Goal: Check status: Check status

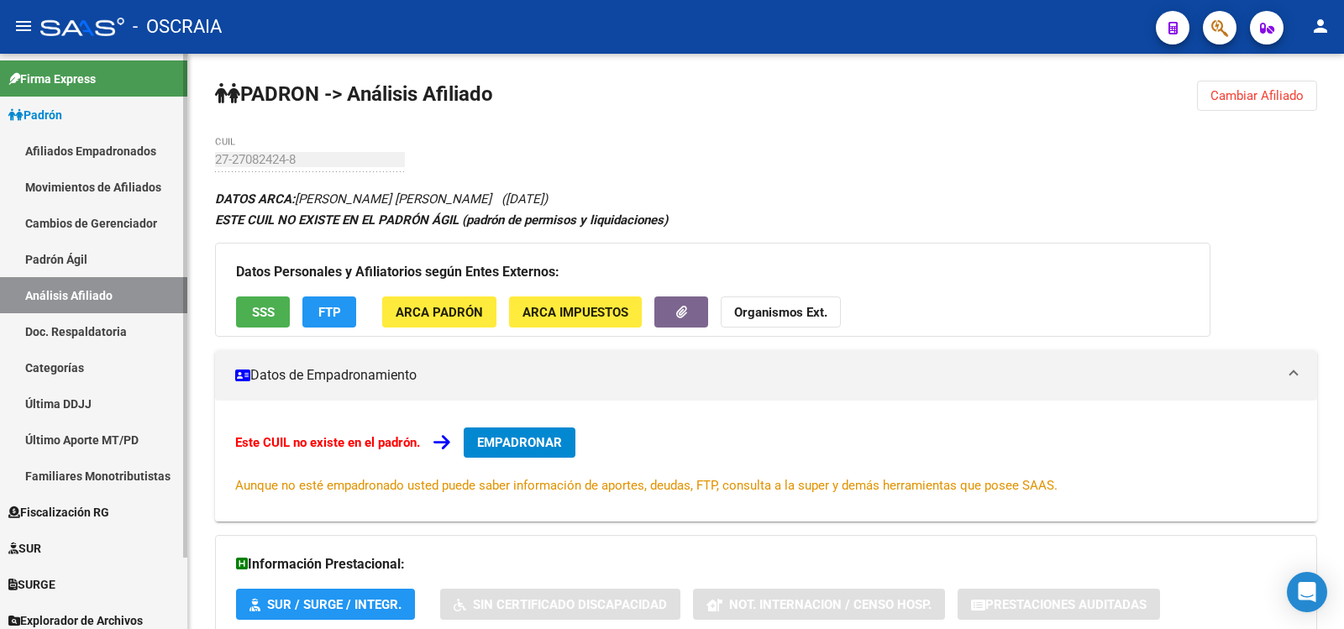
click at [78, 270] on link "Padrón Ágil" at bounding box center [93, 259] width 187 height 36
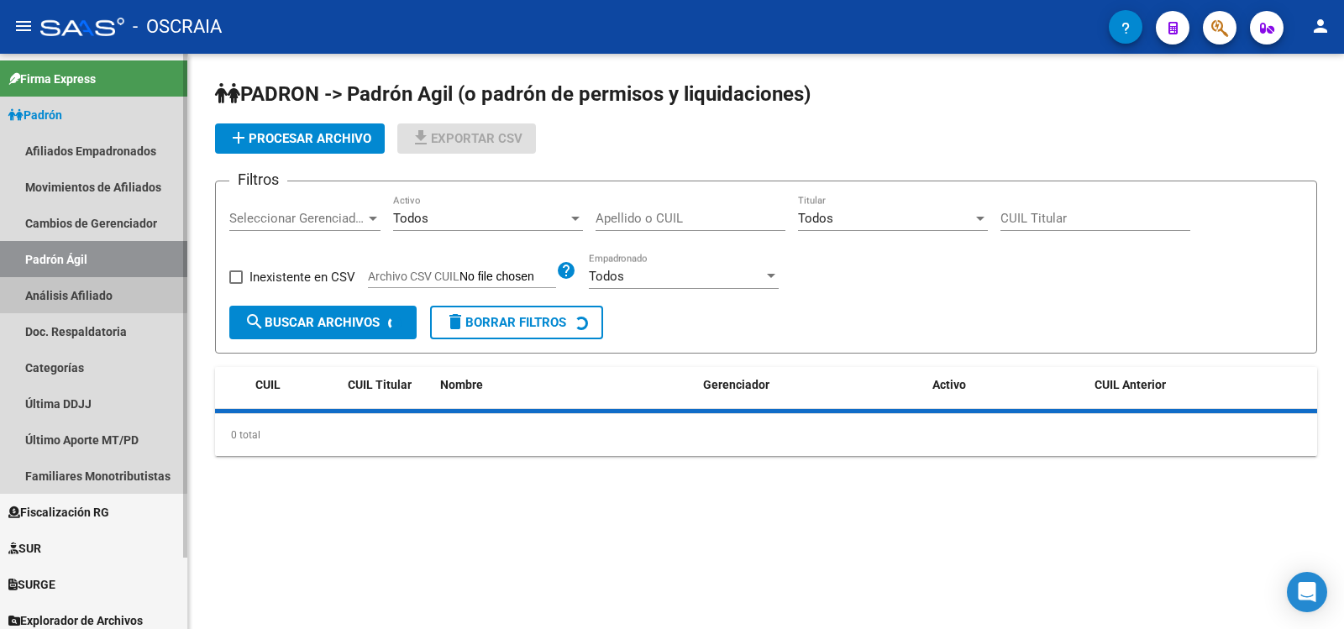
click at [77, 292] on link "Análisis Afiliado" at bounding box center [93, 295] width 187 height 36
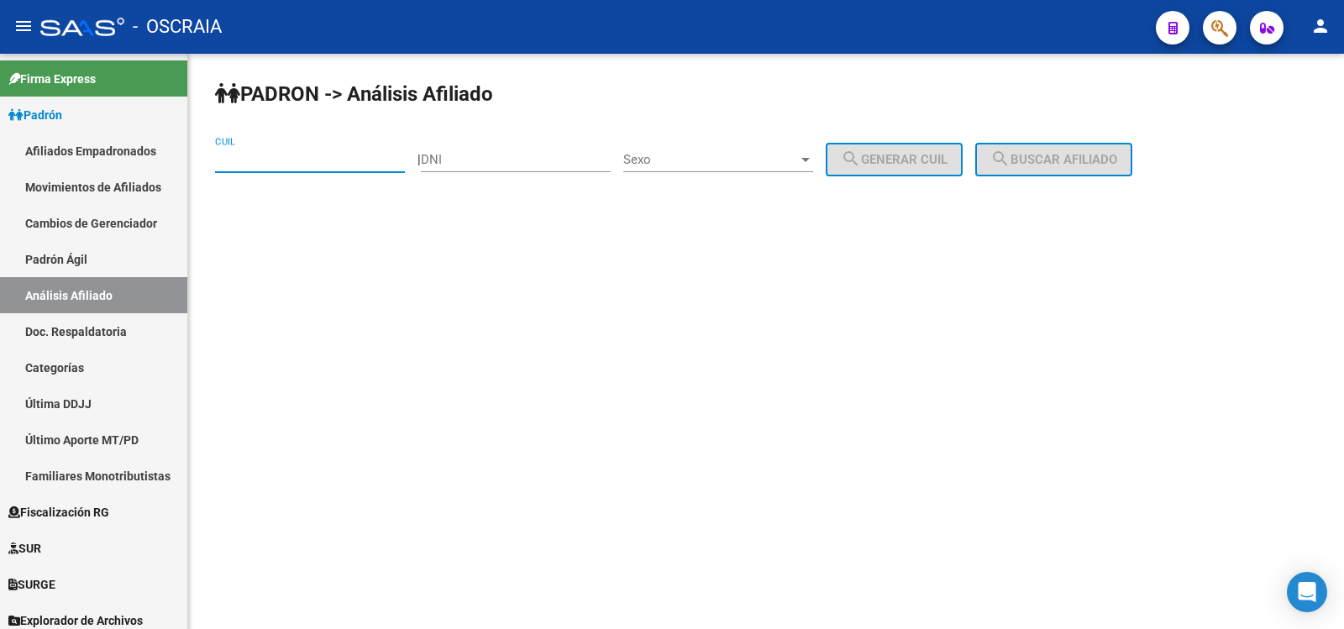
click at [288, 161] on input "CUIL" at bounding box center [310, 159] width 190 height 15
paste input "27-44165733-7"
type input "27-44165733-7"
click at [1034, 171] on button "search Buscar afiliado" at bounding box center [1053, 160] width 157 height 34
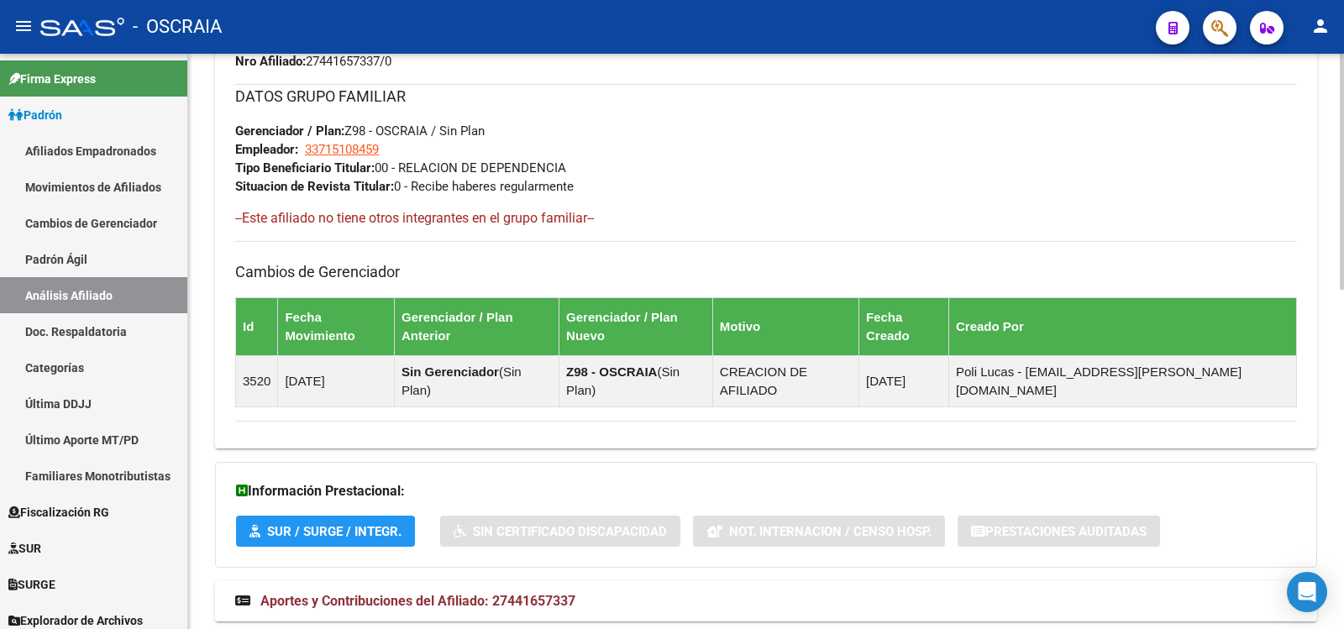
scroll to position [827, 0]
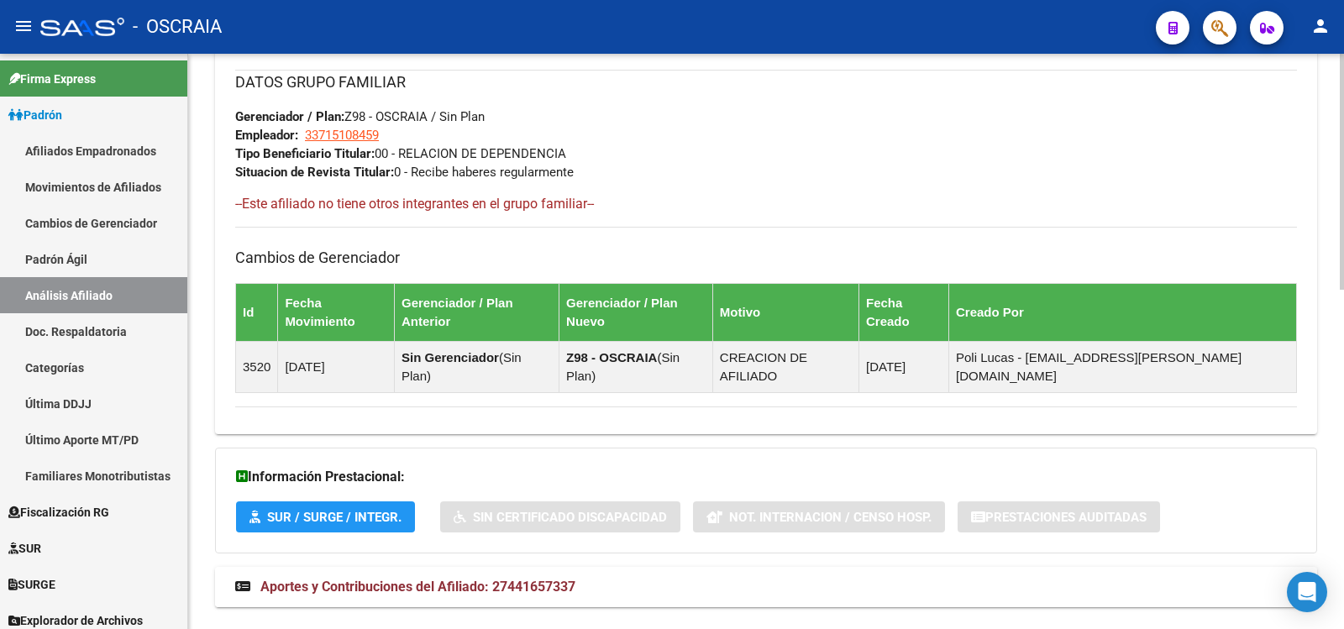
click at [569, 579] on span "Aportes y Contribuciones del Afiliado: 27441657337" at bounding box center [417, 587] width 315 height 16
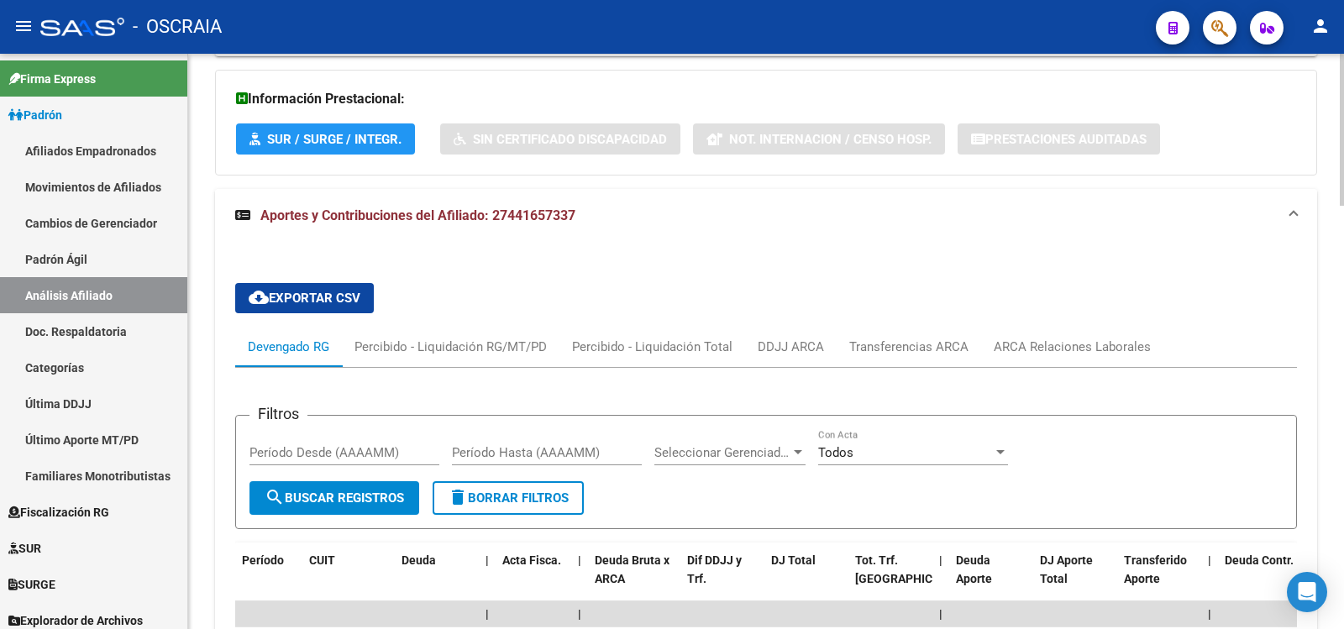
scroll to position [1600, 0]
